Goal: Entertainment & Leisure: Browse casually

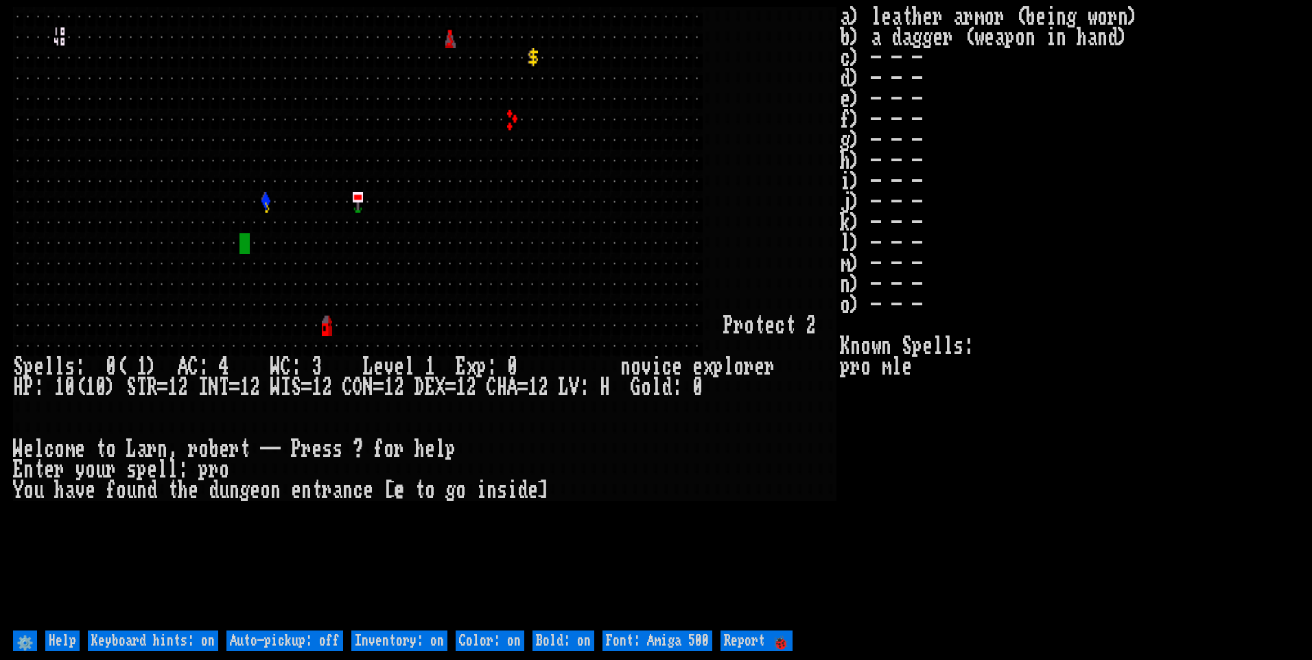
click at [311, 641] on off "Auto-pickup: off" at bounding box center [284, 640] width 117 height 21
type off "Auto-pickup: on"
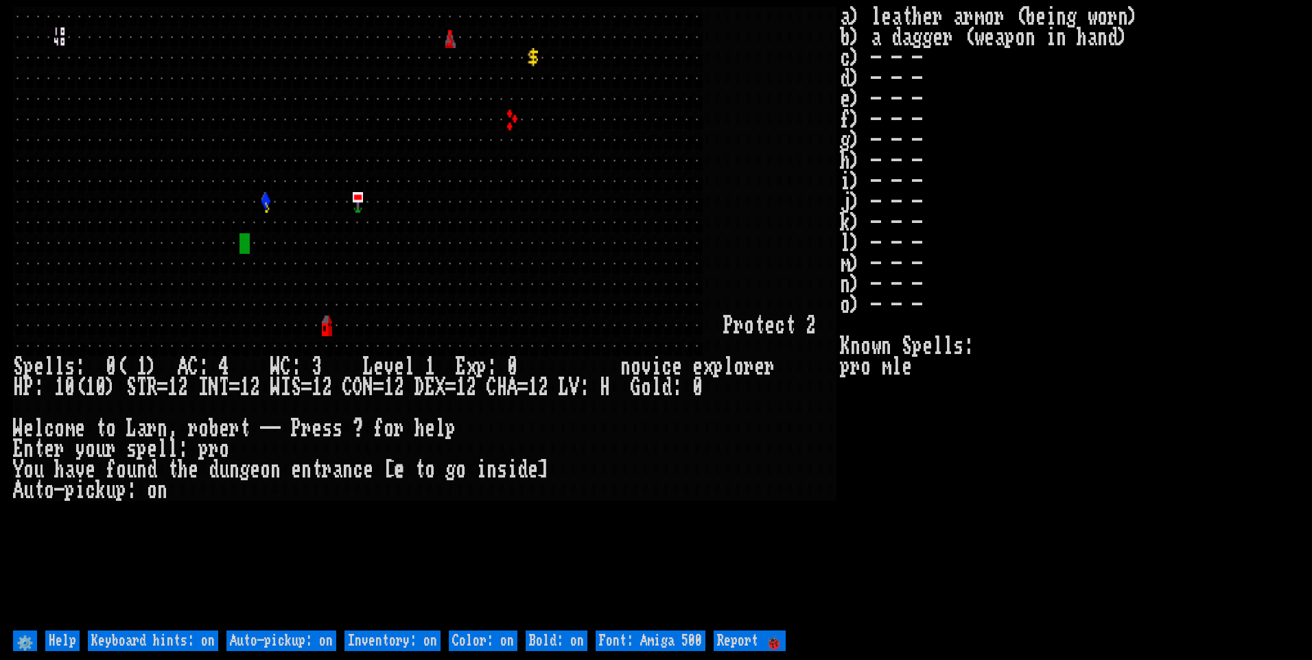
click at [390, 646] on on "Inventory: on" at bounding box center [392, 640] width 96 height 21
type on "Inventory: off"
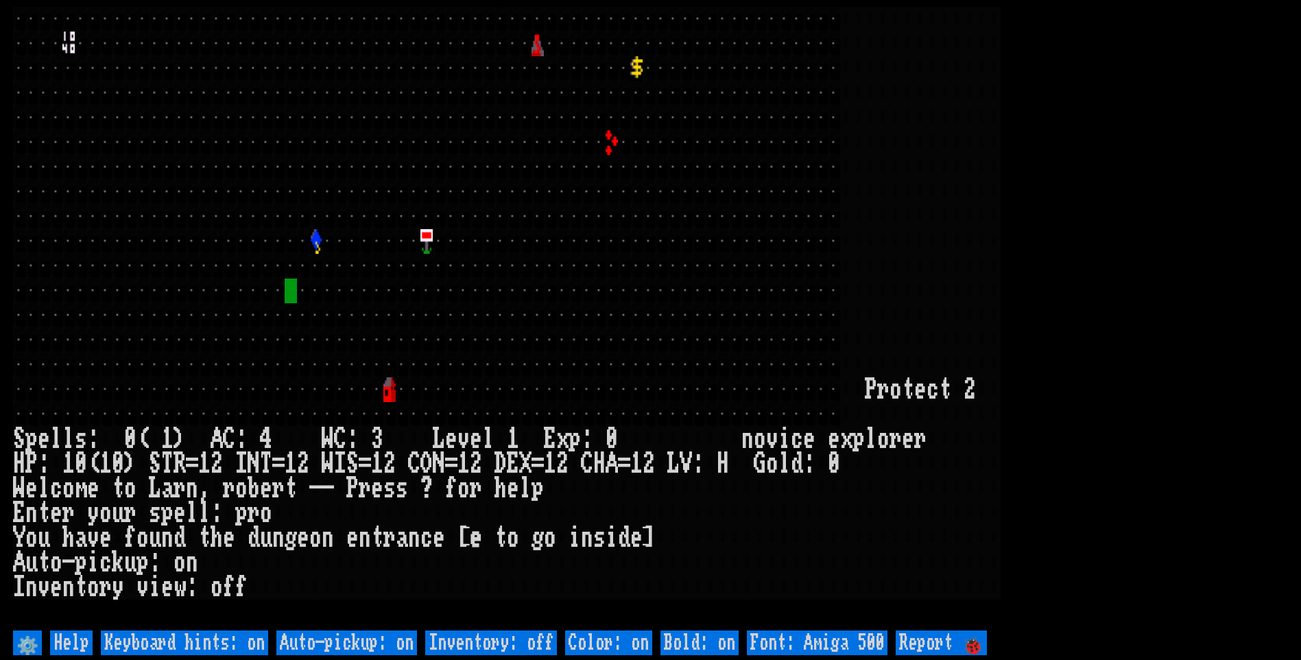
click at [822, 641] on 500 "Font: Amiga 500" at bounding box center [817, 642] width 141 height 25
type 500 "Font: Amiga 1200"
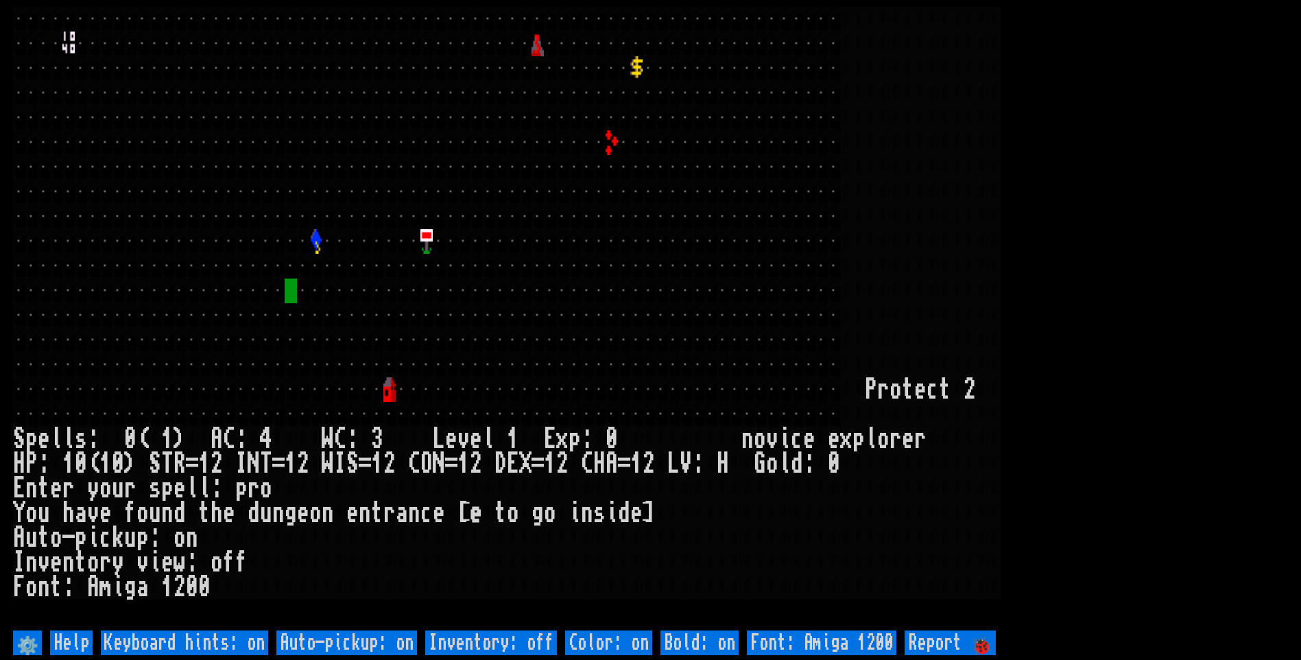
drag, startPoint x: 1208, startPoint y: 220, endPoint x: 1210, endPoint y: 226, distance: 7.2
click at [1208, 220] on larn at bounding box center [650, 317] width 1275 height 620
click at [1073, 156] on larn at bounding box center [650, 317] width 1275 height 620
